Goal: Find specific page/section: Find specific page/section

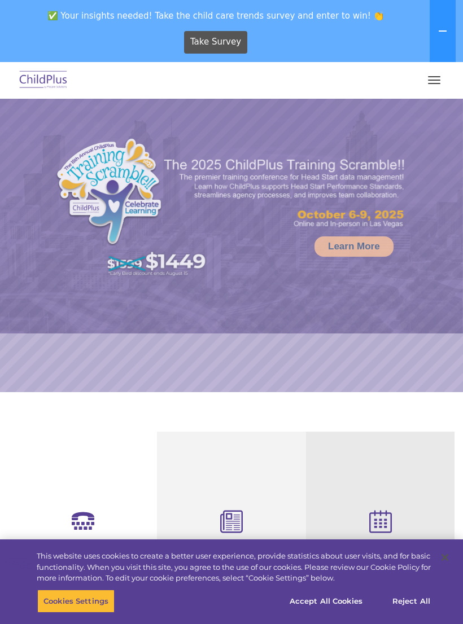
select select "MEDIUM"
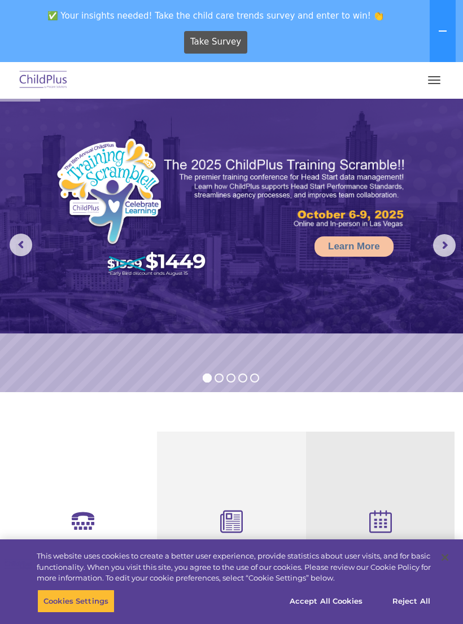
click at [432, 84] on button "button" at bounding box center [434, 80] width 24 height 18
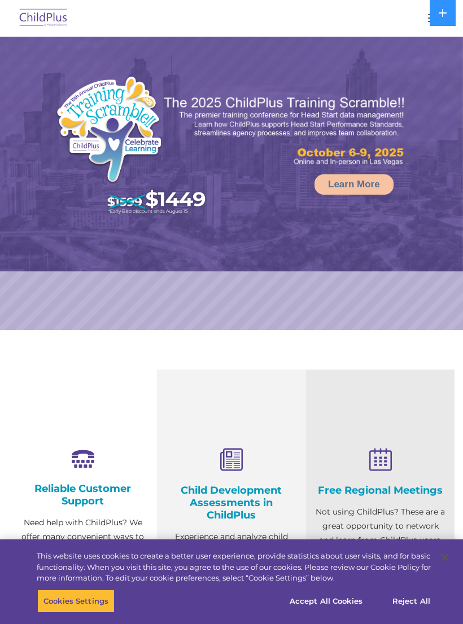
select select "MEDIUM"
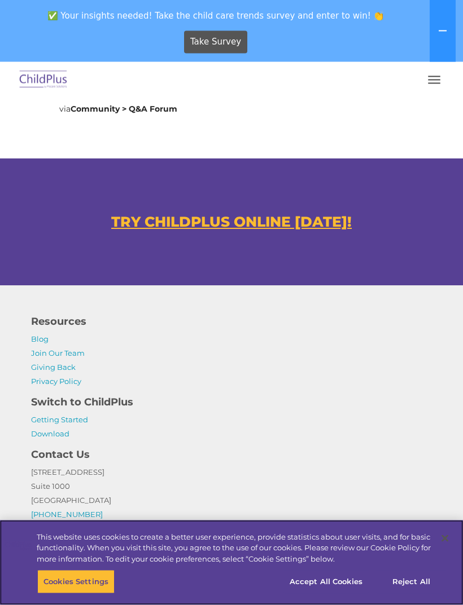
scroll to position [810, 0]
